Goal: Go to known website: Go to known website

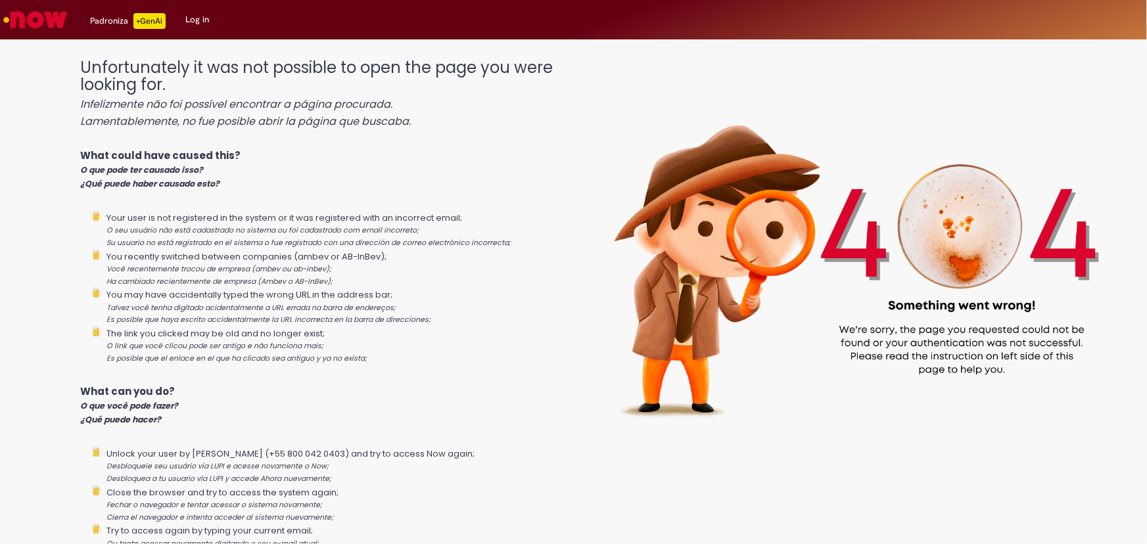
click at [32, 20] on img "Go to homepage" at bounding box center [35, 20] width 68 height 26
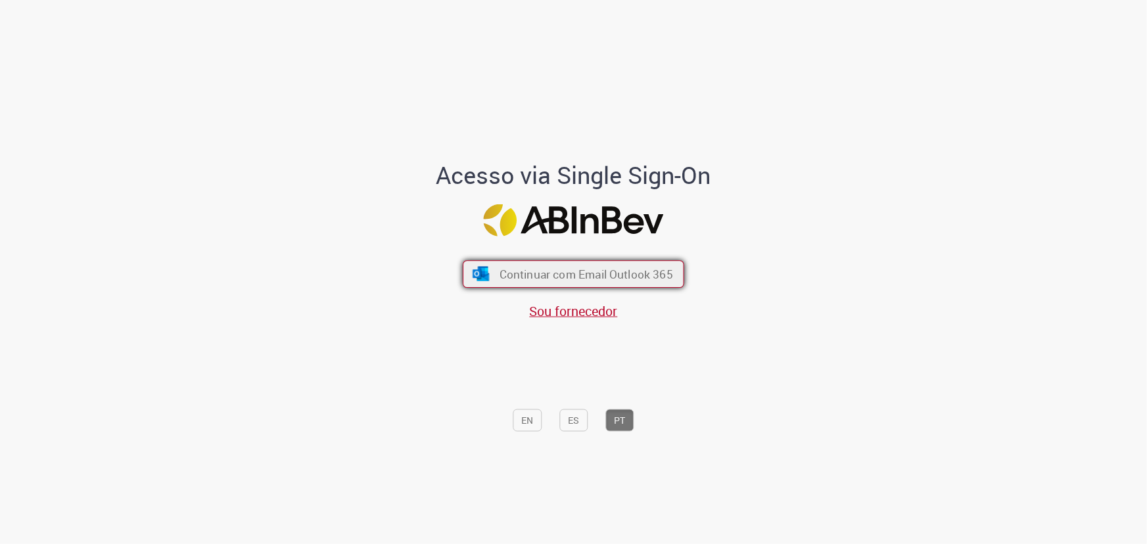
click at [656, 279] on span "Continuar com Email Outlook 365" at bounding box center [585, 274] width 173 height 15
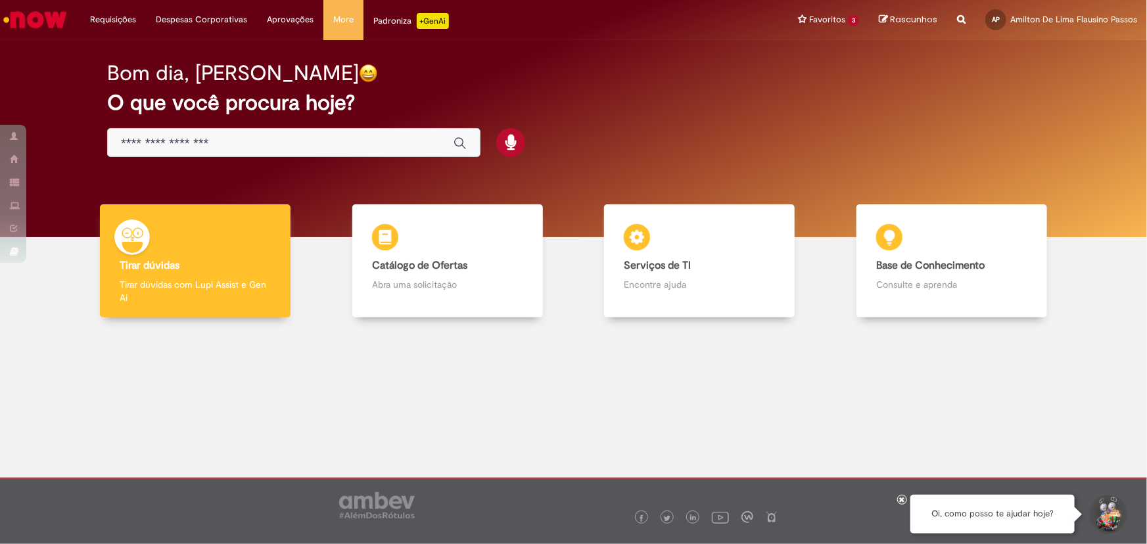
click at [885, 344] on div at bounding box center [573, 419] width 1127 height 185
